Goal: Transaction & Acquisition: Purchase product/service

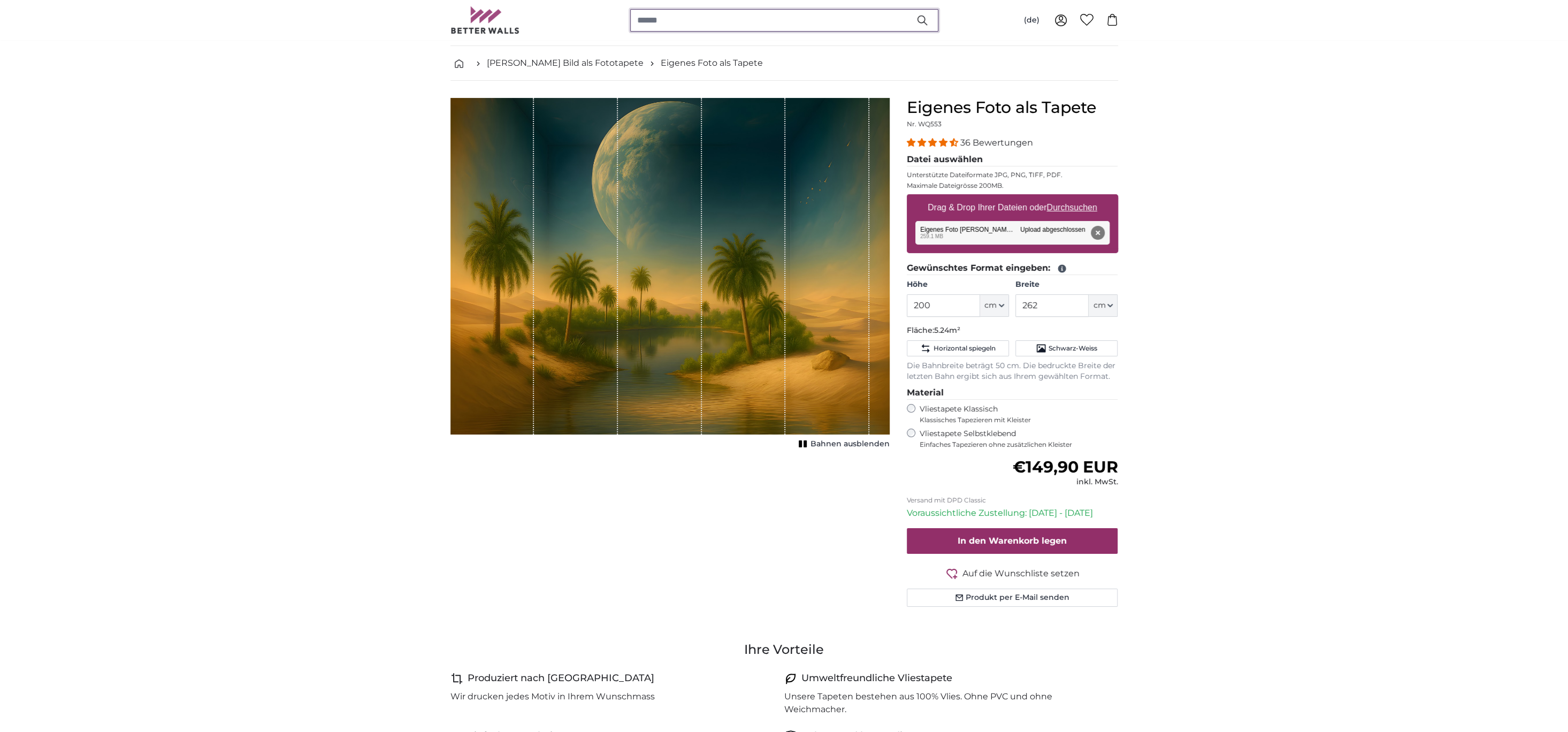
click at [739, 27] on input "search" at bounding box center [784, 20] width 308 height 23
drag, startPoint x: 652, startPoint y: 20, endPoint x: 688, endPoint y: 18, distance: 36.1
click at [652, 19] on input "search" at bounding box center [784, 20] width 308 height 23
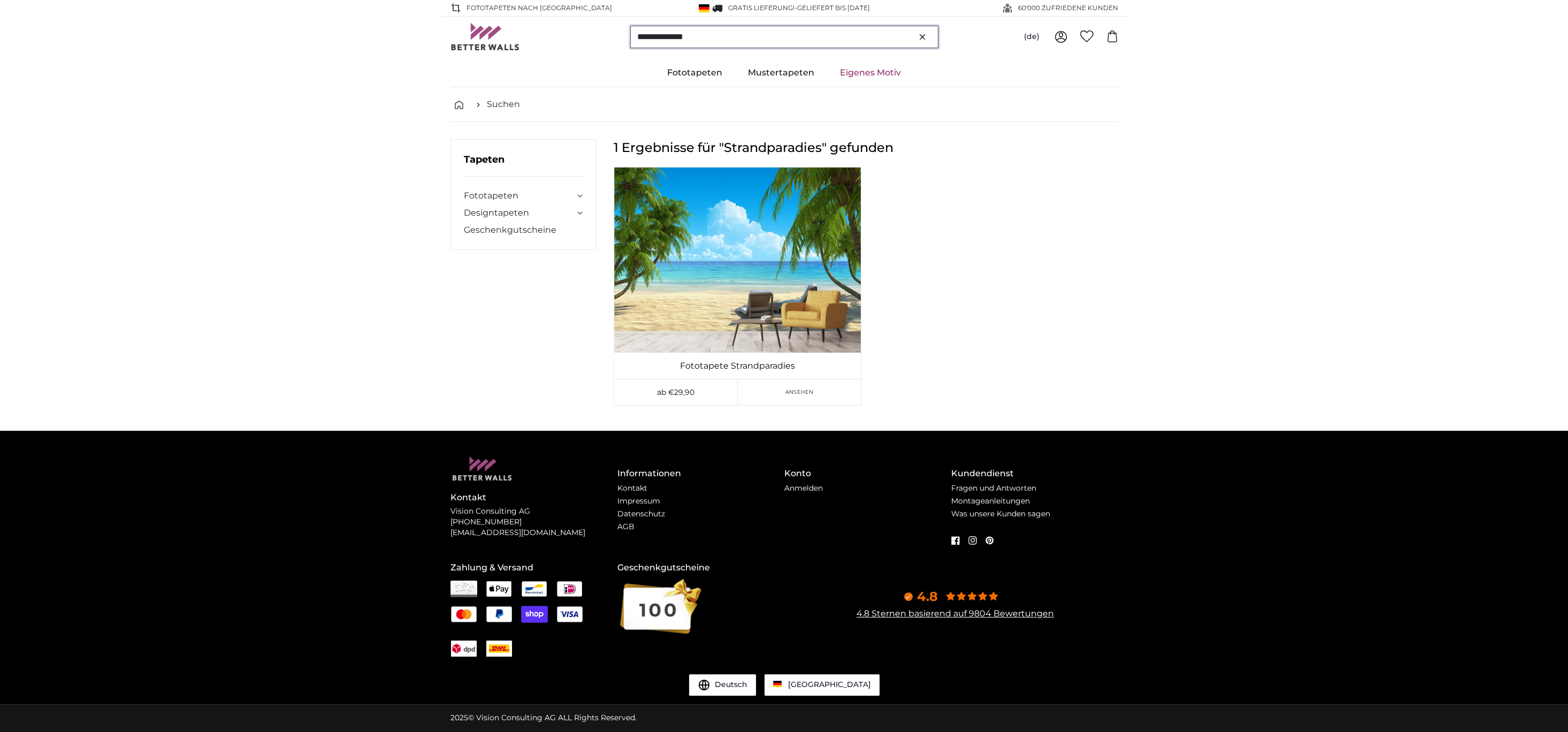
type input "**********"
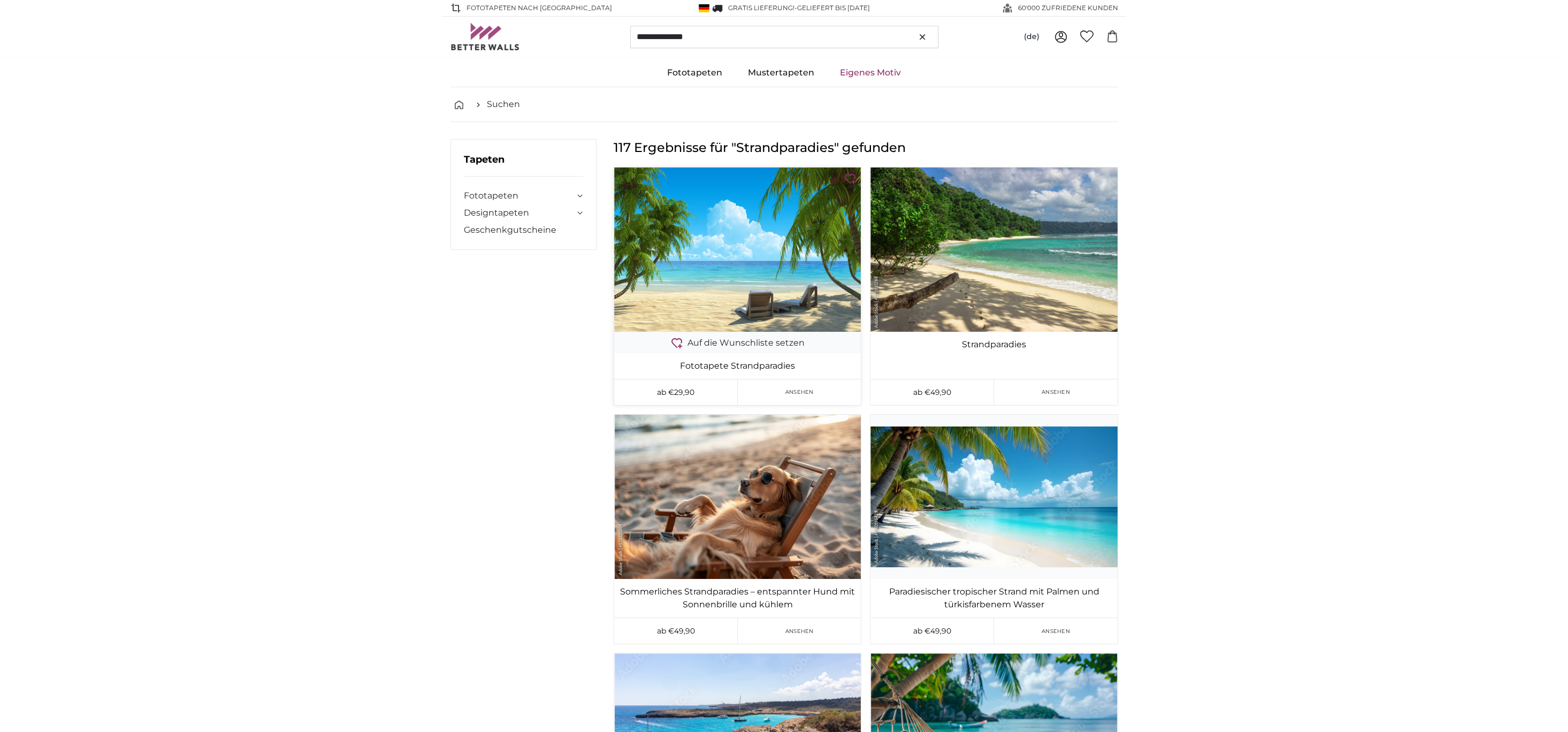
click at [708, 288] on img at bounding box center [738, 250] width 247 height 164
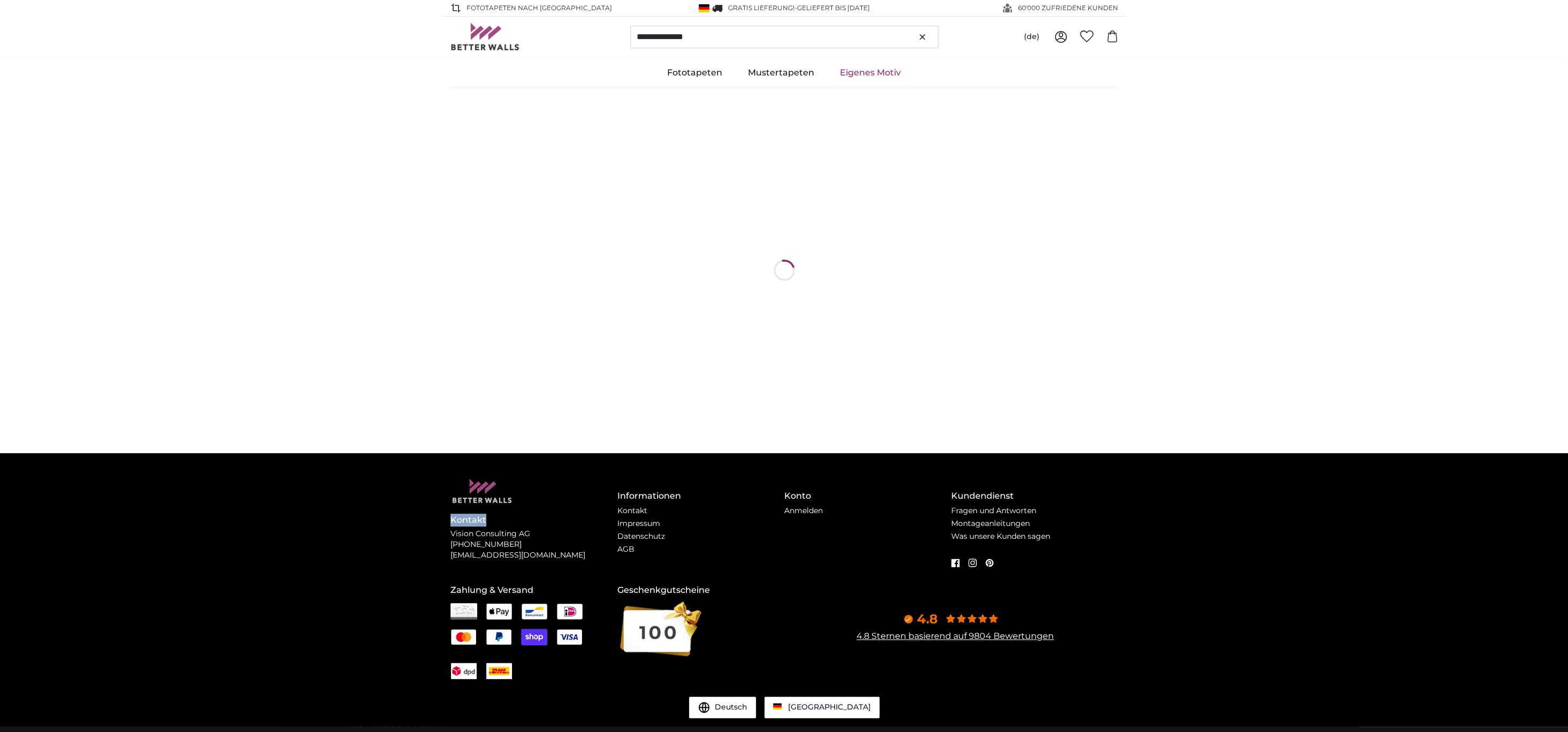
click at [708, 288] on div at bounding box center [784, 270] width 668 height 366
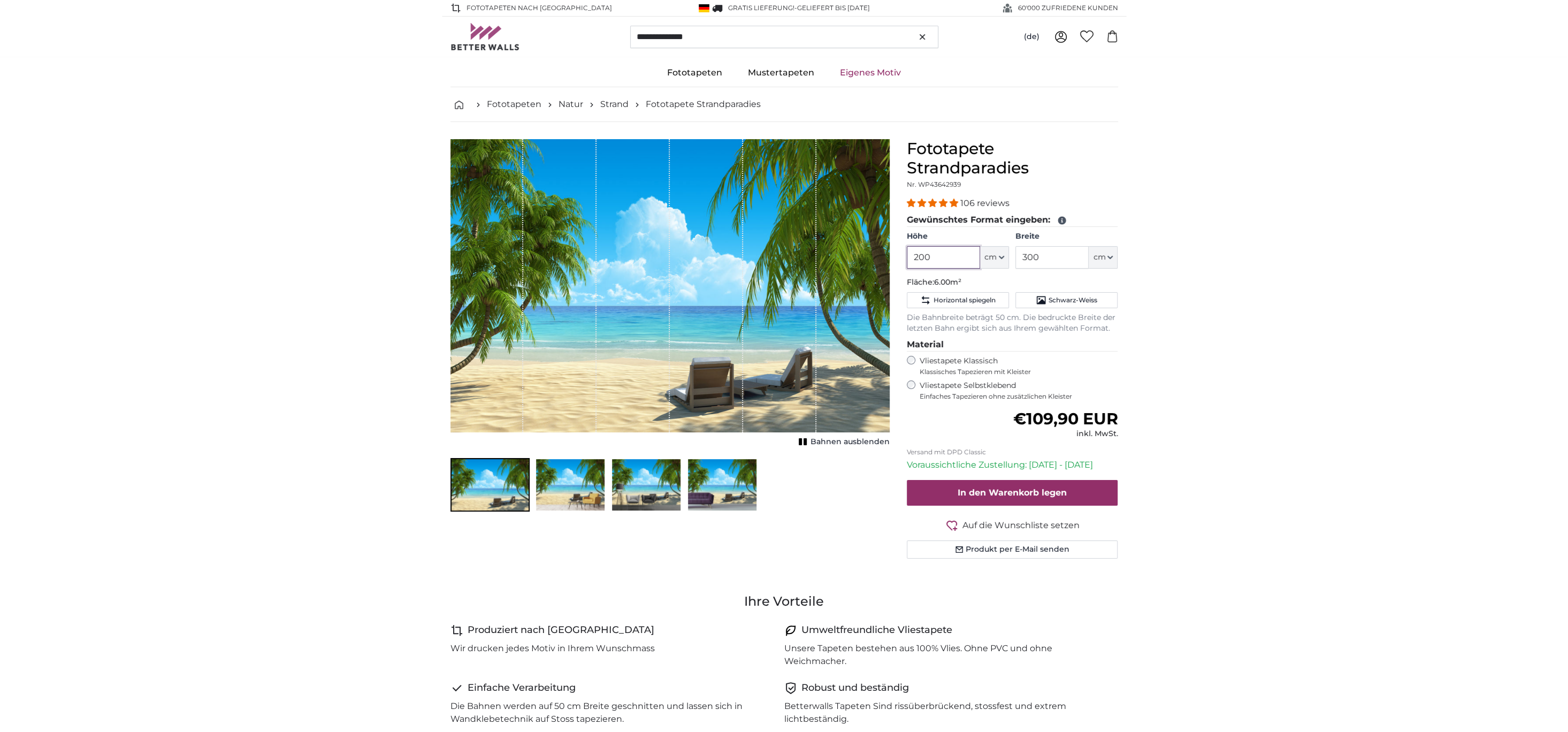
drag, startPoint x: 931, startPoint y: 257, endPoint x: 940, endPoint y: 212, distance: 45.9
click at [812, 238] on product-detail "Abbrechen Bild zuschneiden Bahnen ausblenden" at bounding box center [784, 352] width 685 height 462
type input "240"
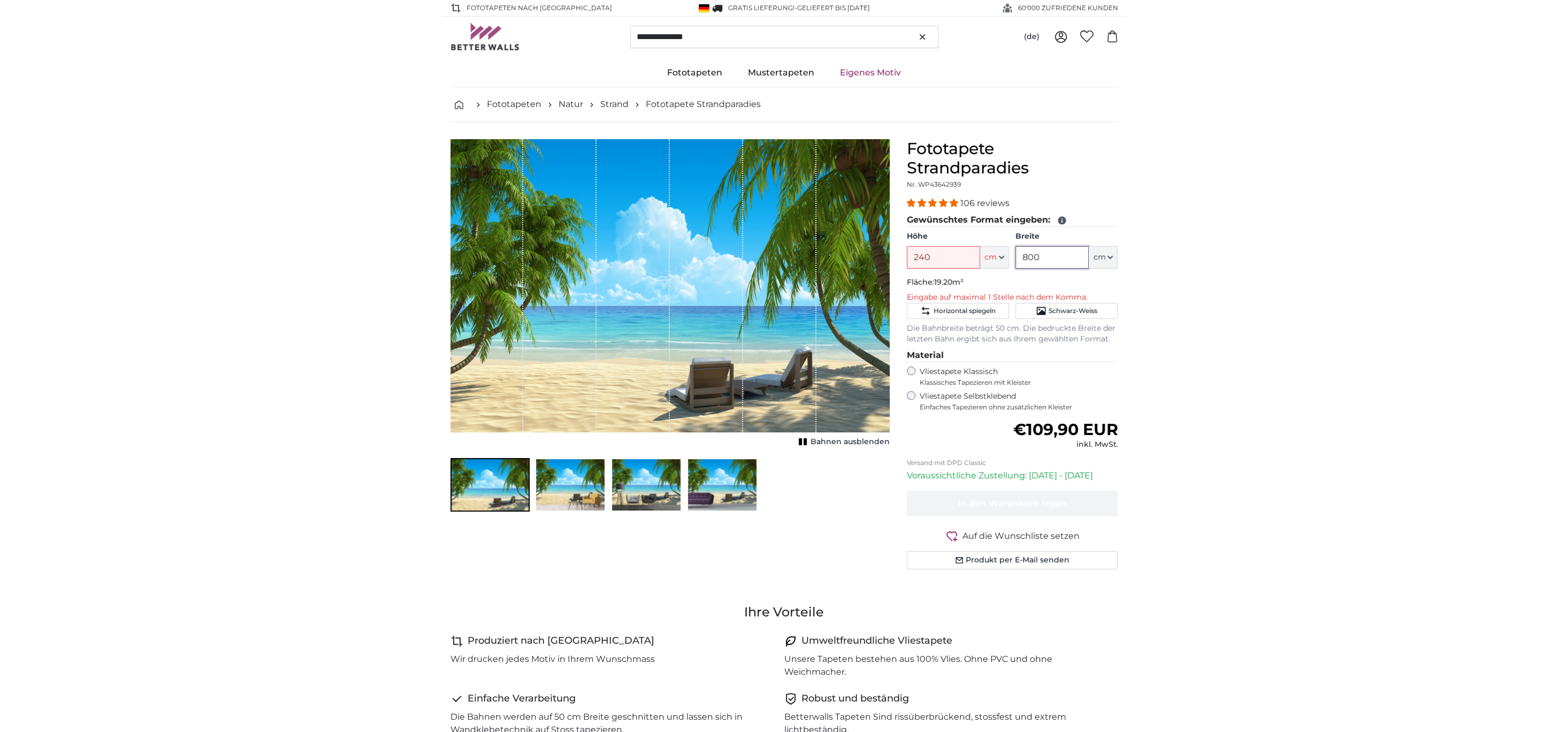
type input "800"
click at [940, 258] on input "240" at bounding box center [943, 257] width 73 height 23
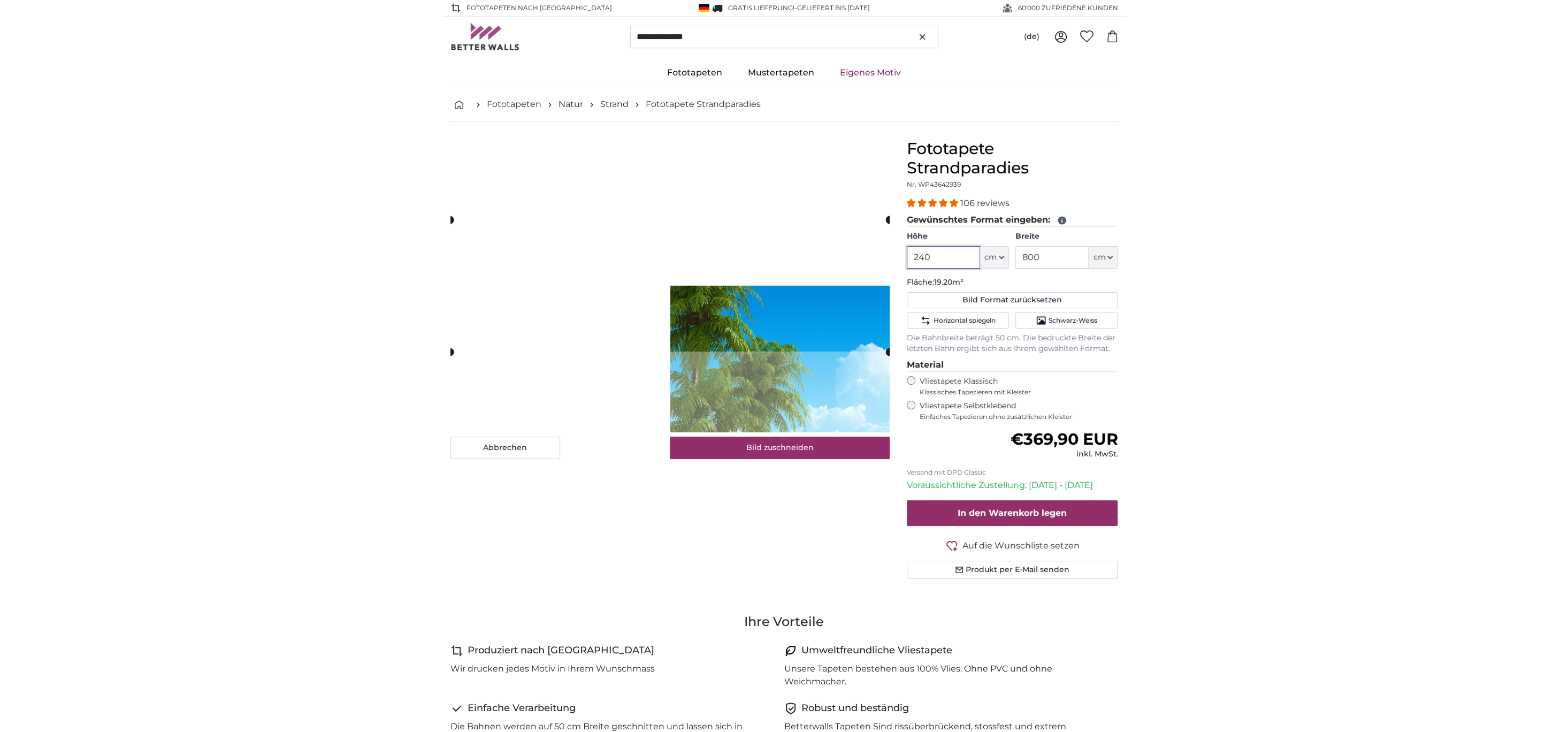
type input "240"
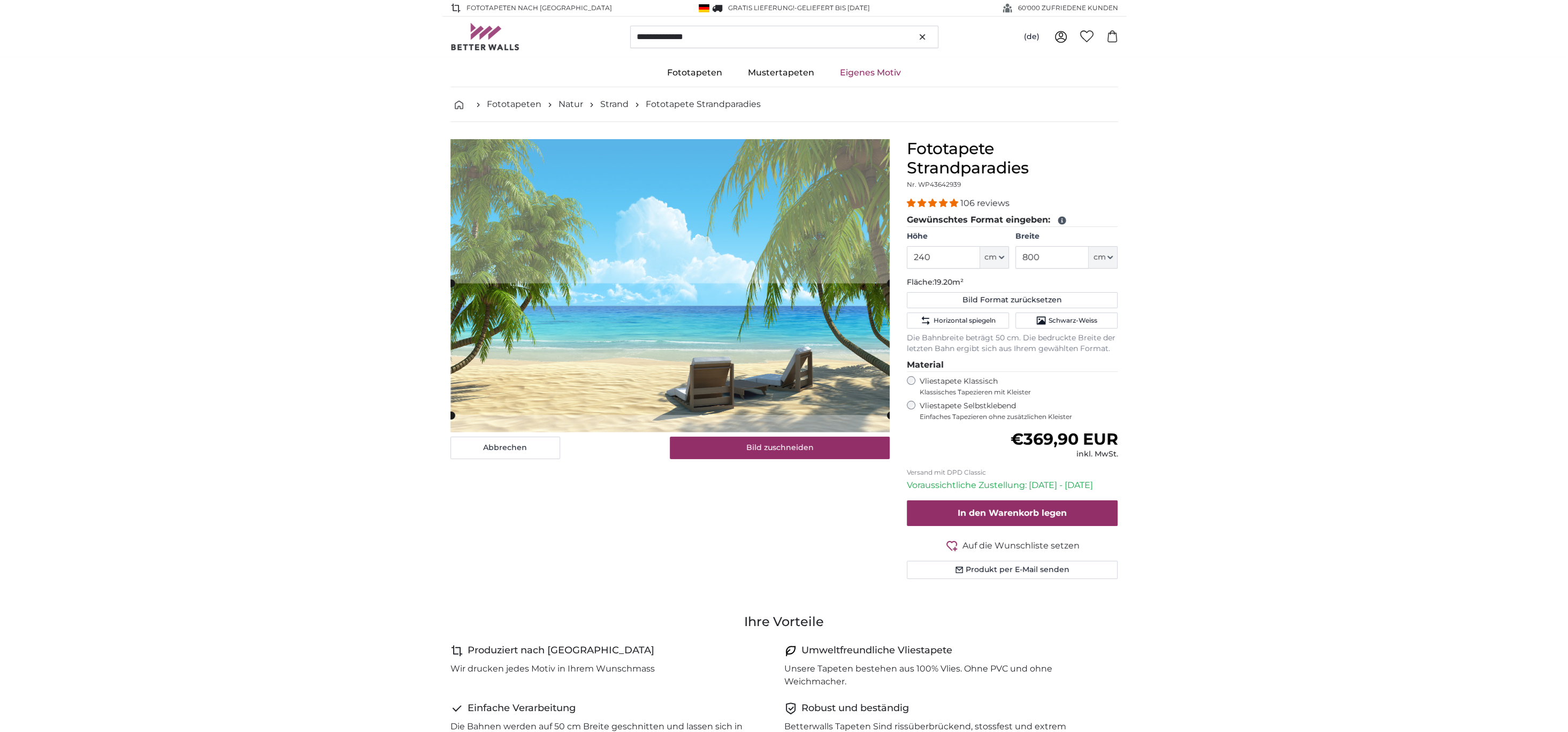
click at [708, 388] on cropper-handle at bounding box center [670, 349] width 439 height 132
click at [771, 453] on button "Bild zuschneiden" at bounding box center [780, 447] width 220 height 23
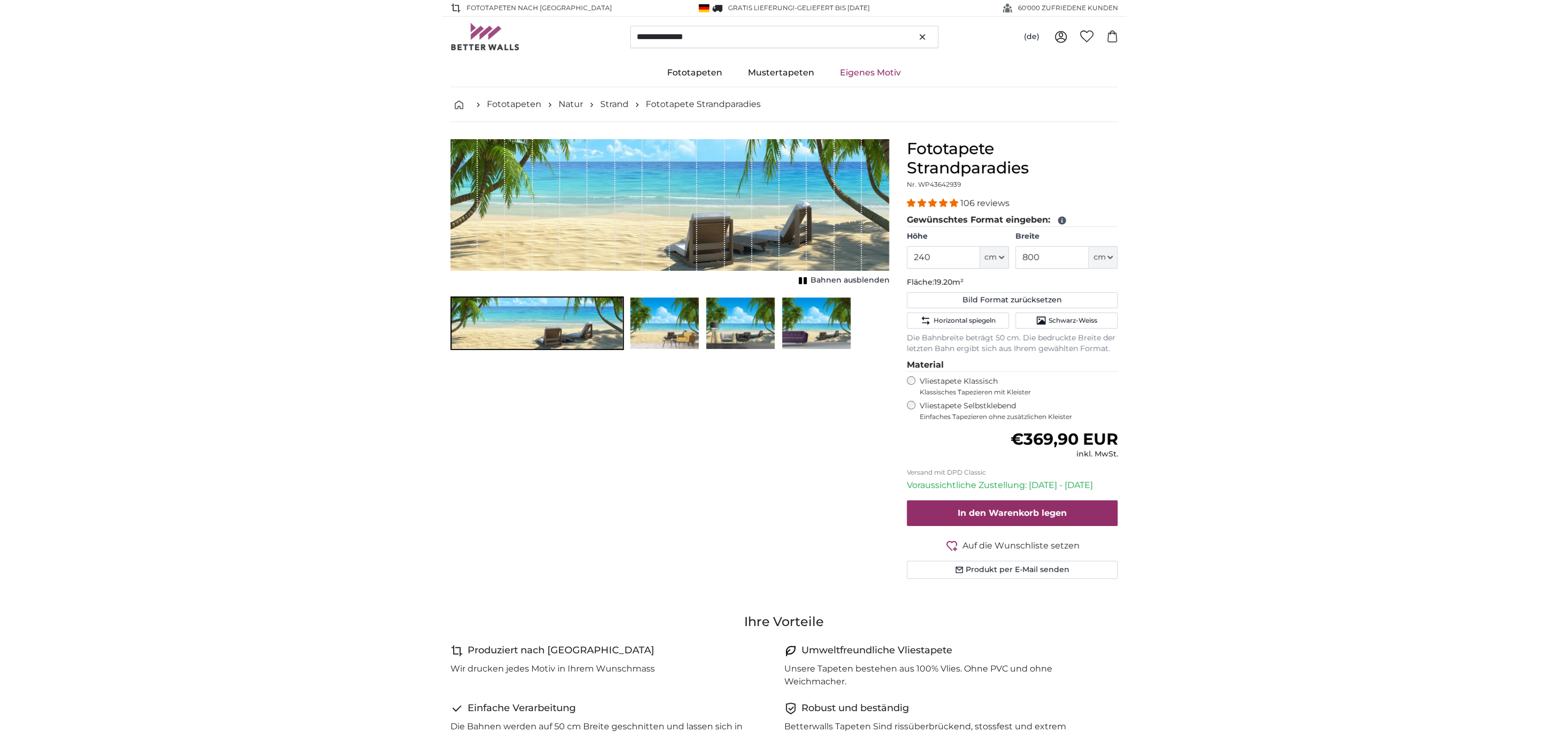
click at [927, 185] on span "Nr. WP43642939" at bounding box center [934, 184] width 54 height 8
drag, startPoint x: 928, startPoint y: 185, endPoint x: 957, endPoint y: 185, distance: 29.0
click at [972, 186] on div "Fototapete Strandparadies Nr. WP43642939" at bounding box center [1013, 164] width 211 height 51
copy span "43642939"
